Goal: Book appointment/travel/reservation

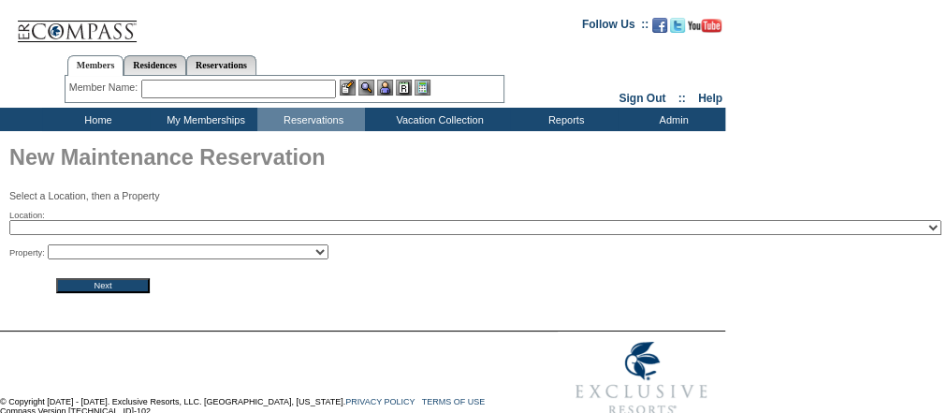
click at [300, 232] on select "2024 The Founders Cup - Eden Club Founders Cup 2025 [US_STATE] [GEOGRAPHIC_DATA…" at bounding box center [475, 227] width 932 height 15
select select "302"
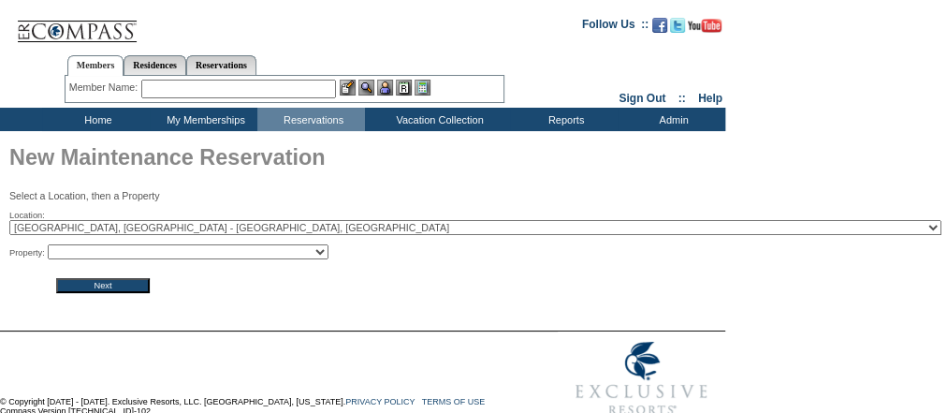
click at [9, 222] on select "2024 The Founders Cup - Eden Club Founders Cup 2025 [US_STATE] [GEOGRAPHIC_DATA…" at bounding box center [475, 227] width 932 height 15
click at [131, 284] on input "Next" at bounding box center [103, 285] width 94 height 15
